Goal: Task Accomplishment & Management: Manage account settings

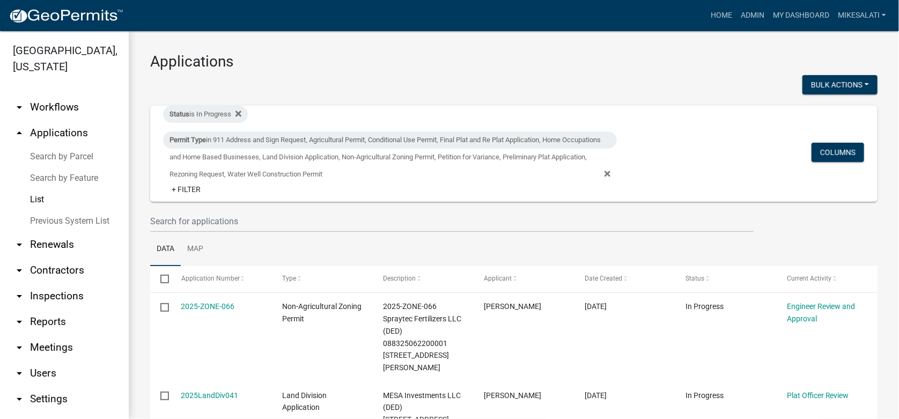
click at [38, 189] on link "List" at bounding box center [64, 199] width 129 height 21
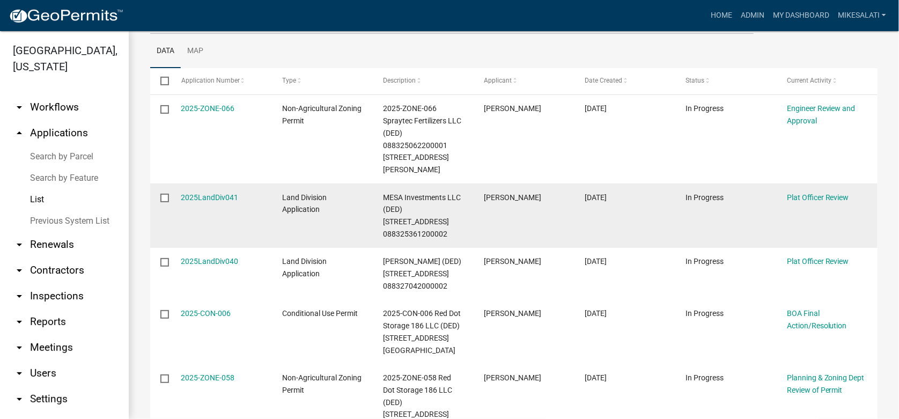
scroll to position [214, 0]
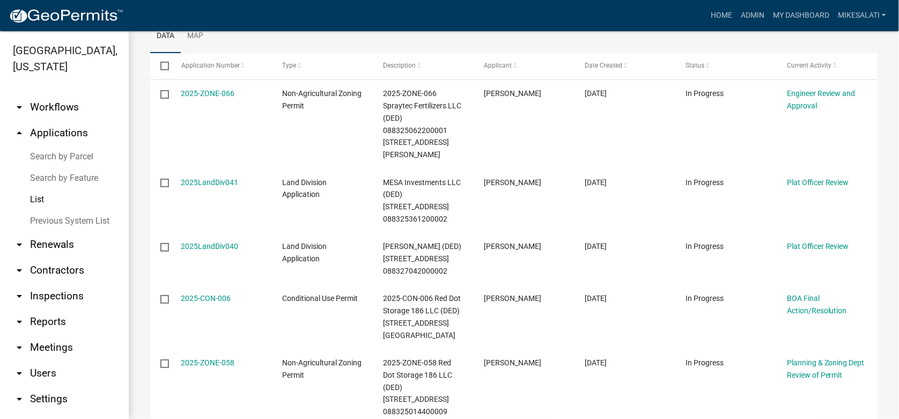
scroll to position [214, 0]
